Goal: Obtain resource: Obtain resource

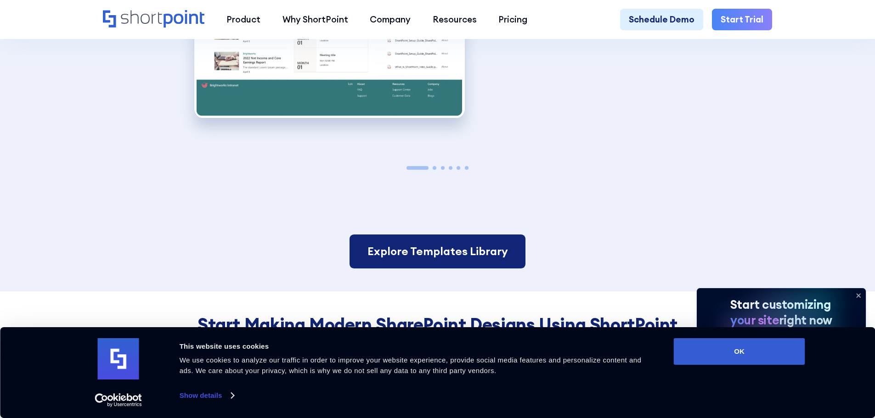
scroll to position [1975, 0]
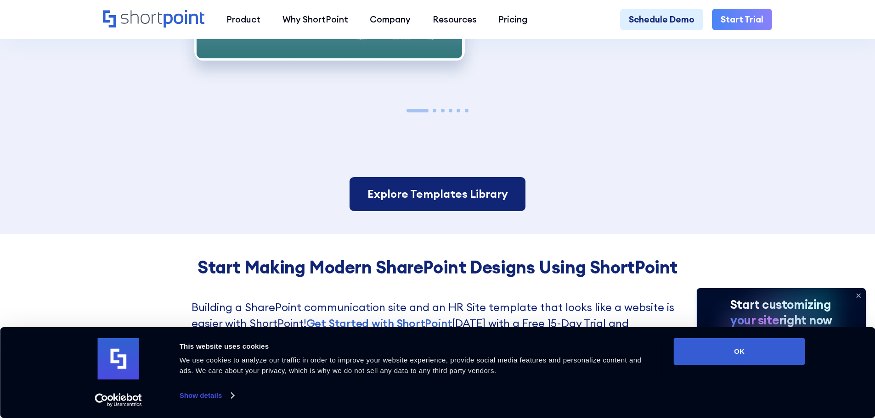
click at [437, 205] on link "Explore Templates Library" at bounding box center [436, 194] width 175 height 34
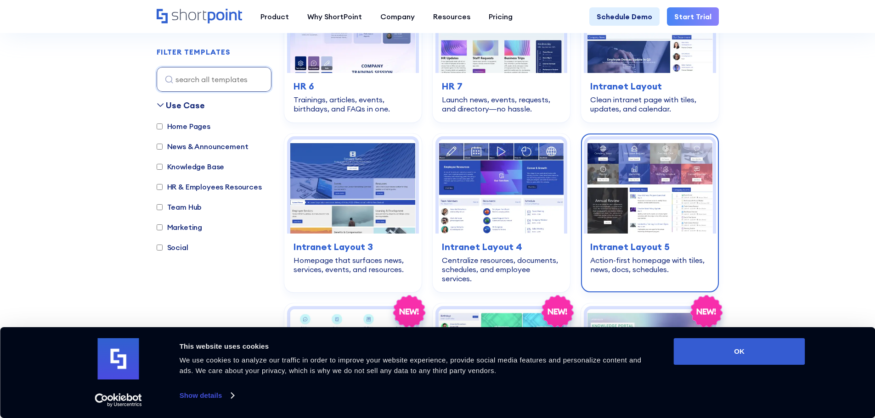
scroll to position [689, 0]
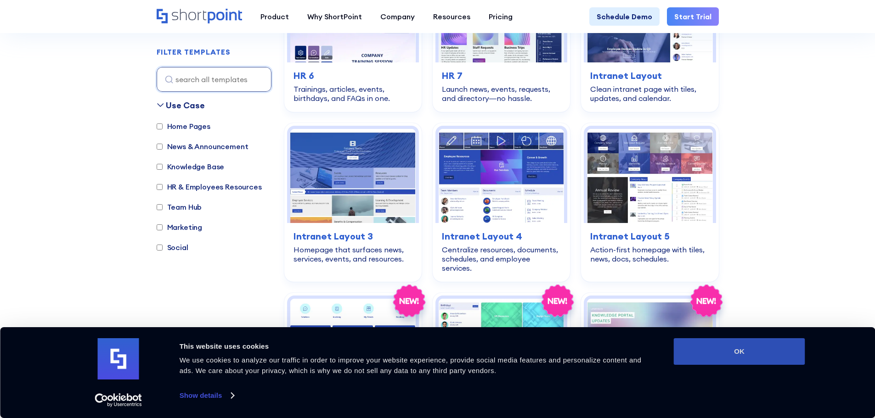
click at [773, 353] on button "OK" at bounding box center [739, 351] width 131 height 27
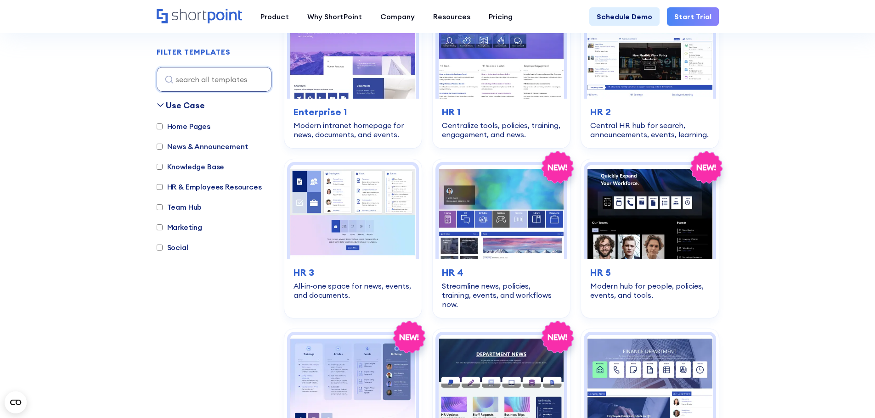
scroll to position [276, 0]
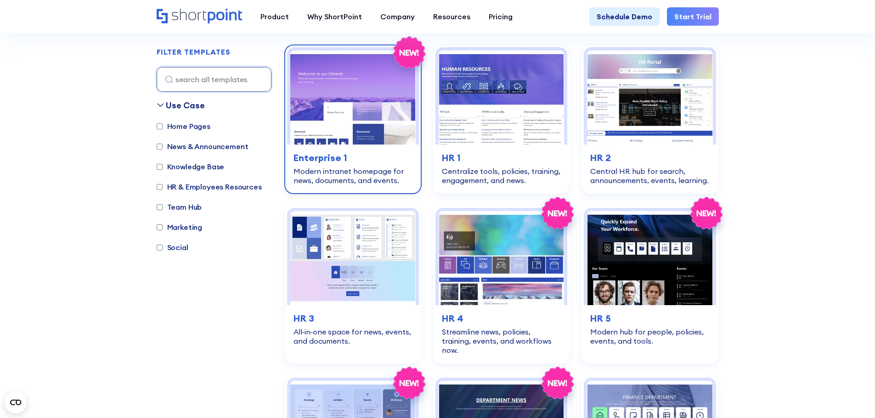
click at [383, 155] on h3 "Enterprise 1" at bounding box center [352, 158] width 119 height 14
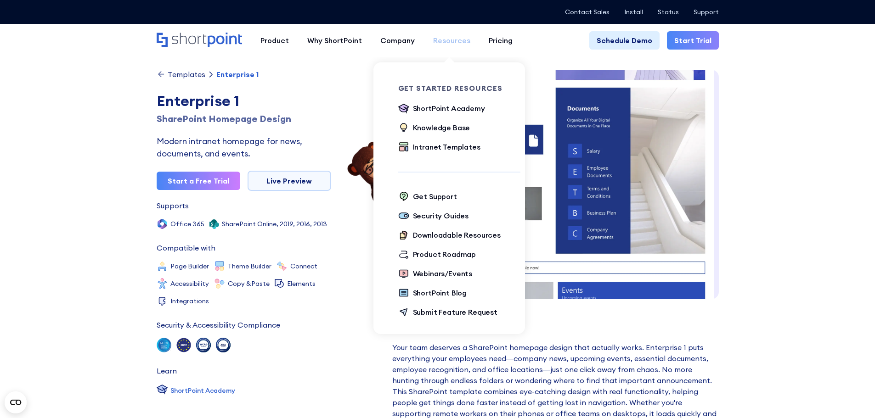
scroll to position [201, 0]
